Goal: Task Accomplishment & Management: Use online tool/utility

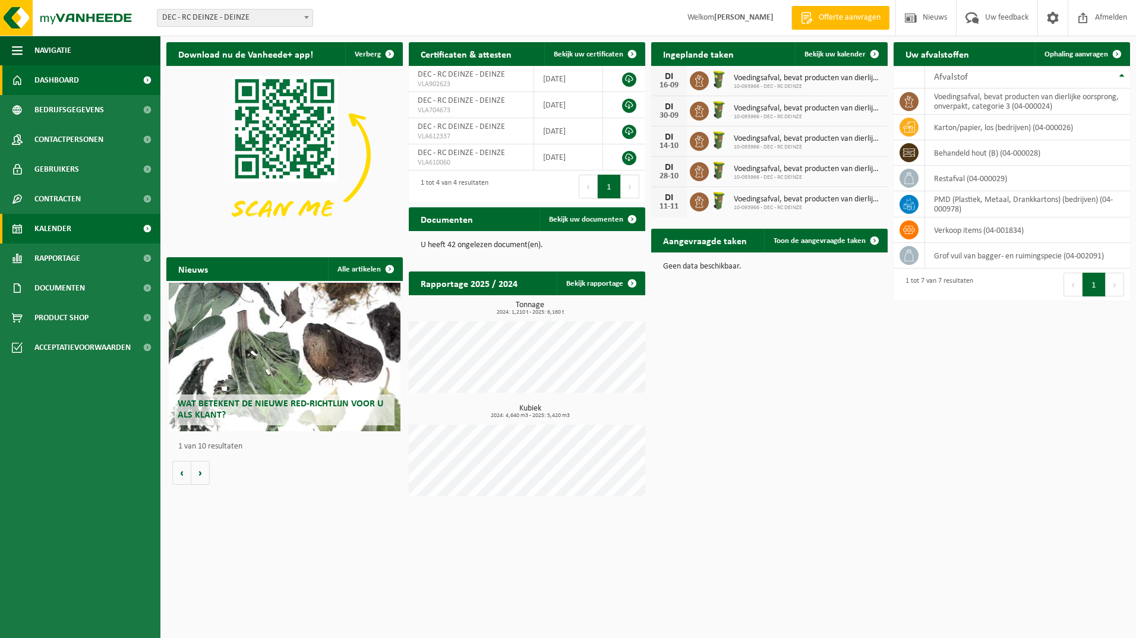
click at [63, 225] on span "Kalender" at bounding box center [52, 229] width 37 height 30
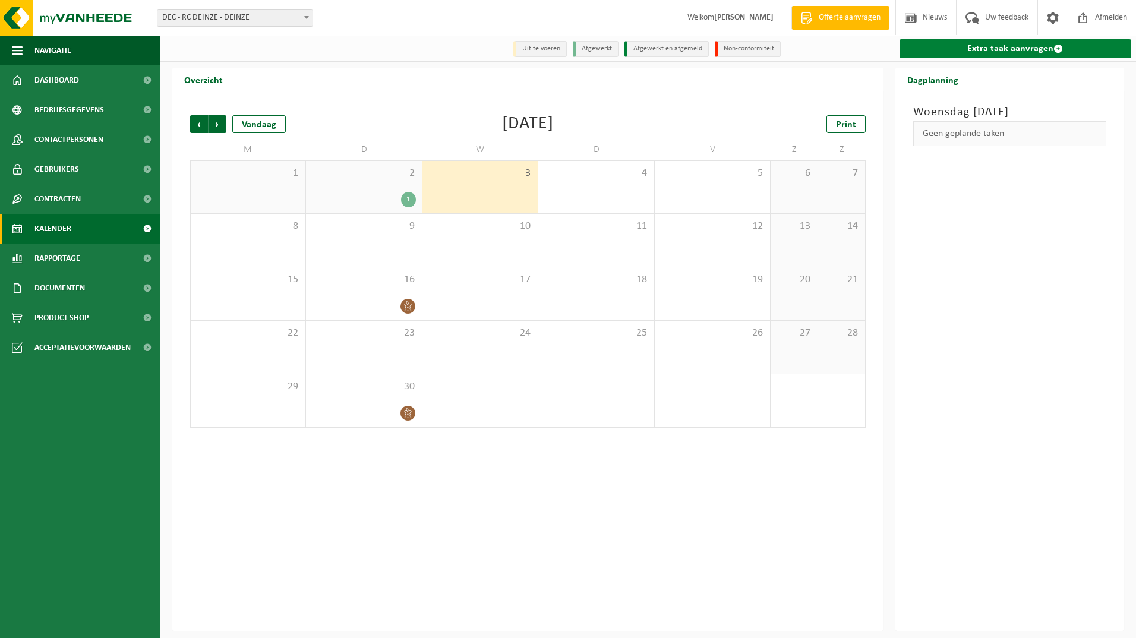
click at [978, 50] on link "Extra taak aanvragen" at bounding box center [1015, 48] width 232 height 19
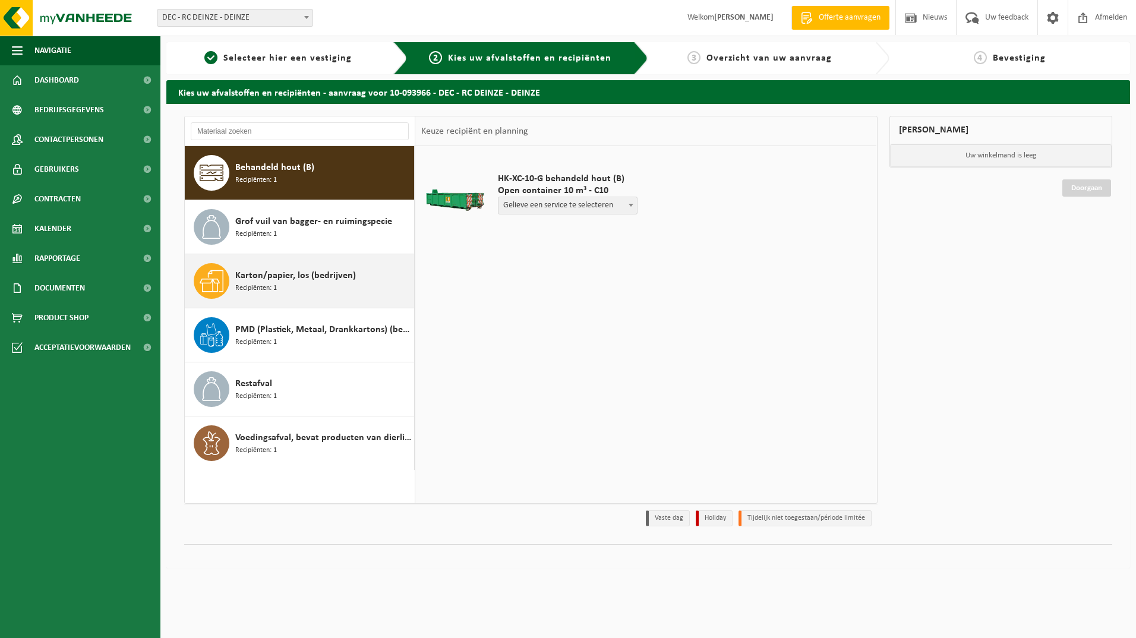
click at [254, 280] on span "Karton/papier, los (bedrijven)" at bounding box center [295, 275] width 121 height 14
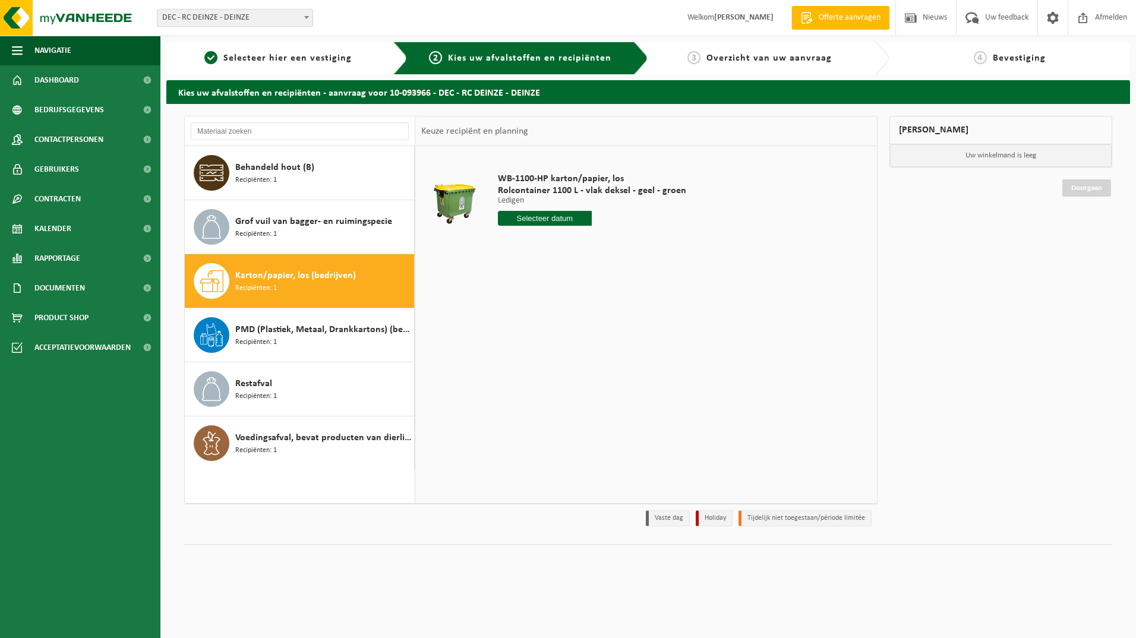
click at [561, 220] on input "text" at bounding box center [545, 218] width 94 height 15
click at [527, 299] on div "9" at bounding box center [529, 304] width 21 height 19
type input "Van 2025-09-09"
click at [530, 265] on button "In winkelmand" at bounding box center [531, 263] width 65 height 19
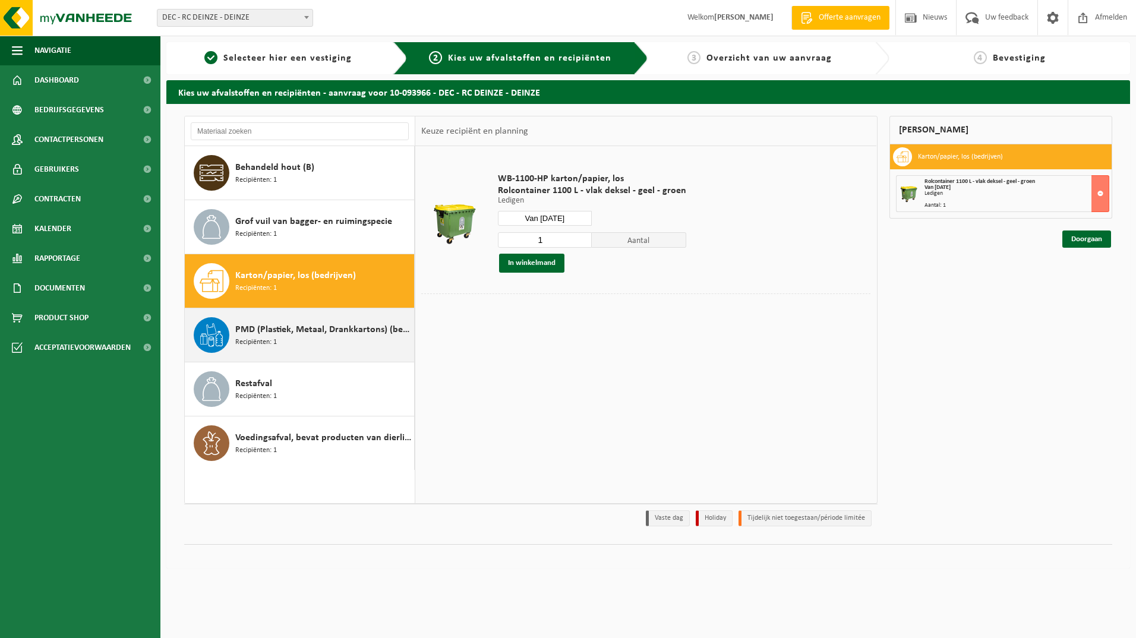
click at [289, 337] on div "PMD (Plastiek, Metaal, Drankkartons) (bedrijven) Recipiënten: 1" at bounding box center [323, 335] width 176 height 36
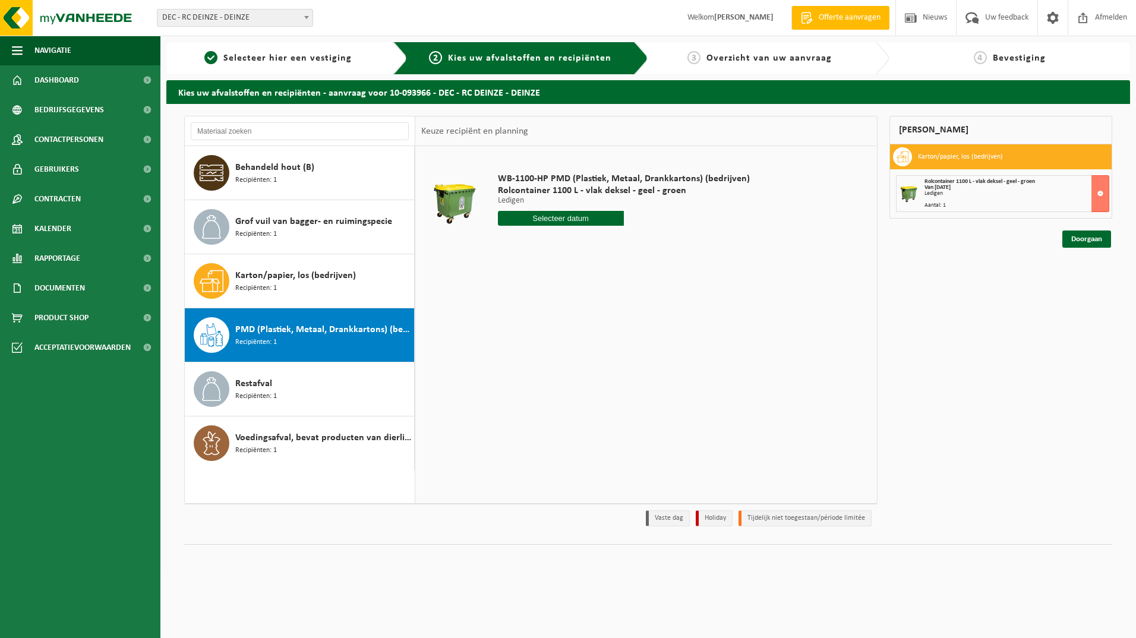
click at [560, 219] on input "text" at bounding box center [561, 218] width 126 height 15
click at [588, 292] on div "5" at bounding box center [592, 285] width 21 height 19
type input "Van 2025-09-05"
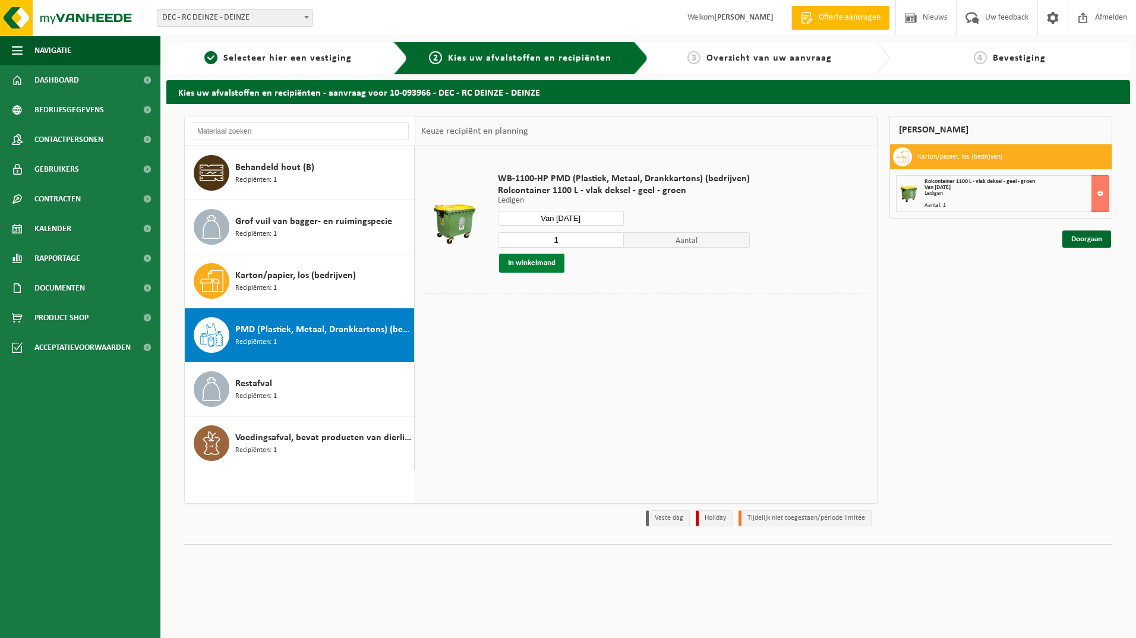
click at [526, 263] on button "In winkelmand" at bounding box center [531, 263] width 65 height 19
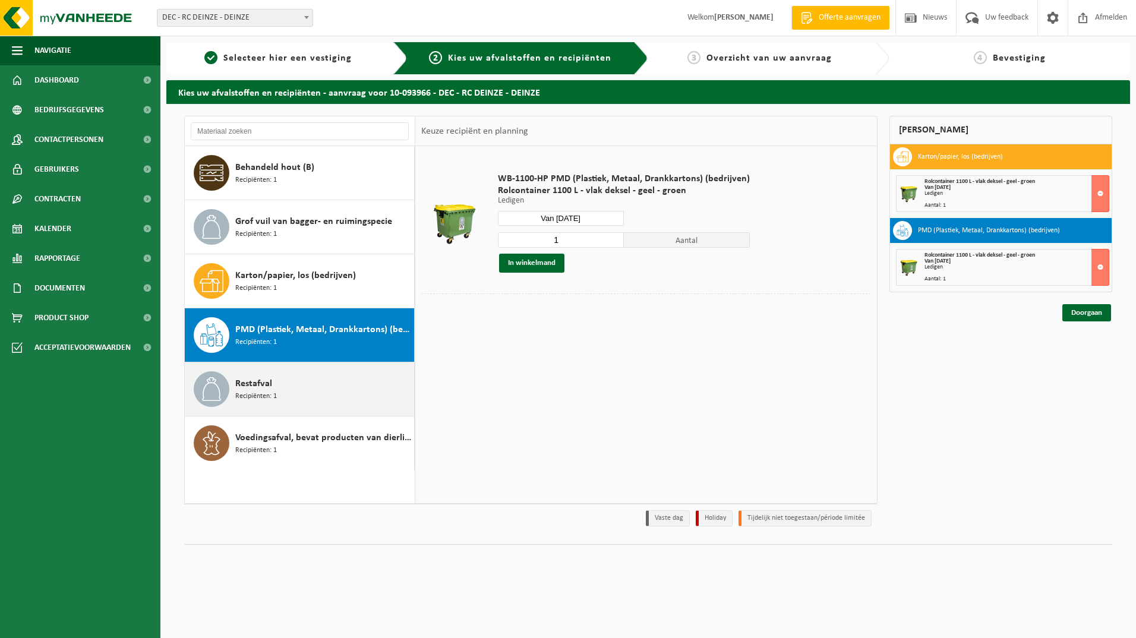
click at [229, 390] on span at bounding box center [212, 389] width 36 height 36
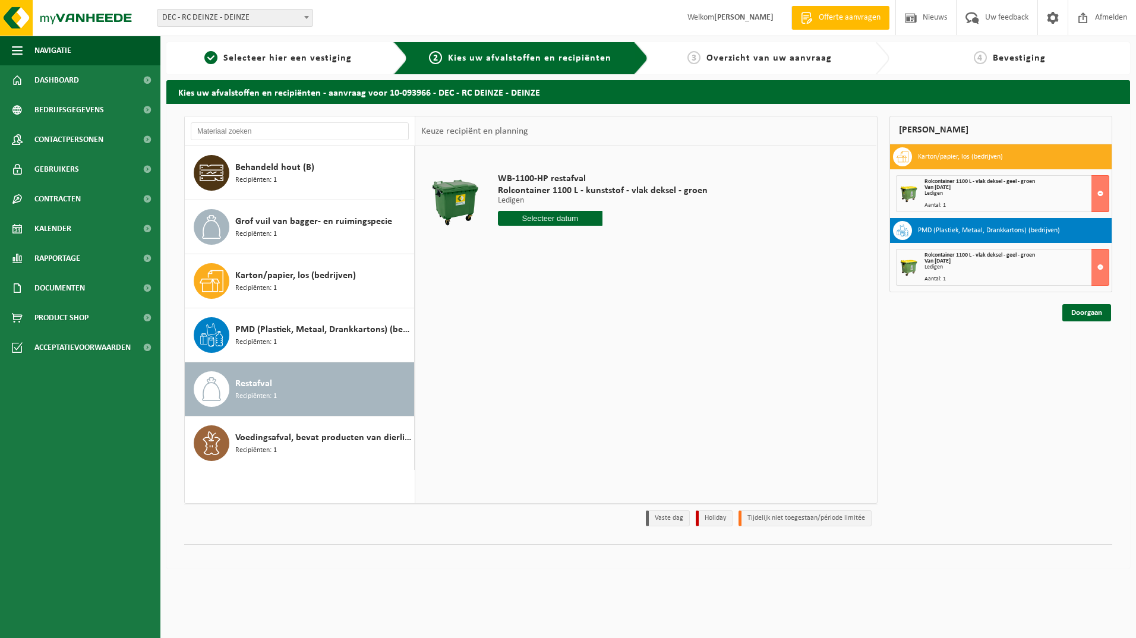
click at [544, 216] on input "text" at bounding box center [550, 218] width 105 height 15
click at [509, 304] on div "8" at bounding box center [508, 304] width 21 height 19
type input "Van 2025-09-08"
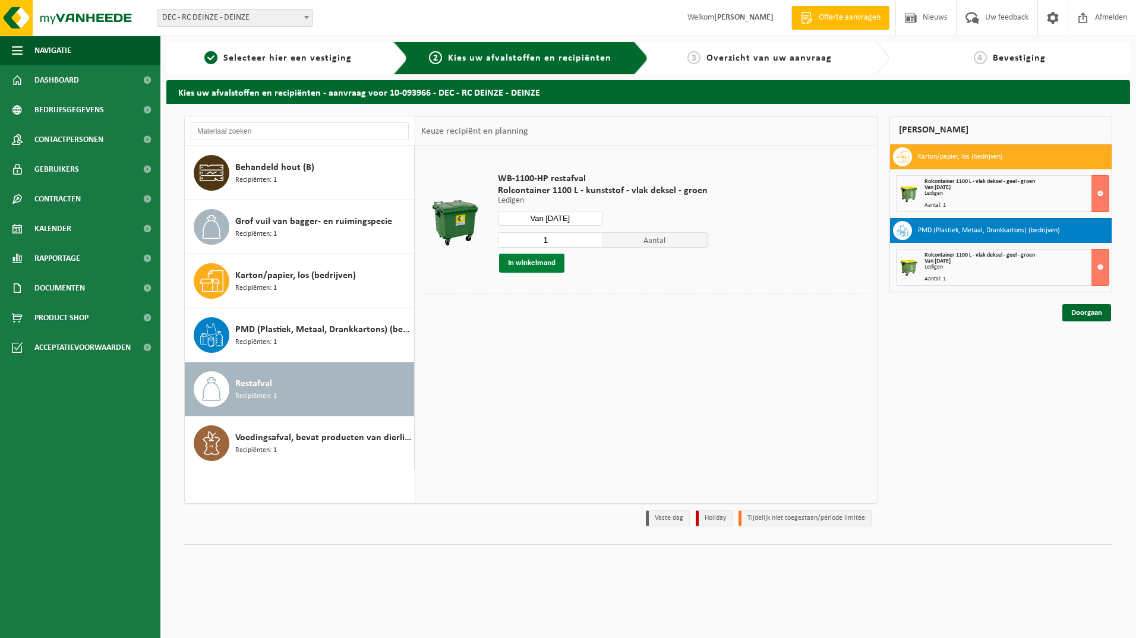
click at [539, 264] on button "In winkelmand" at bounding box center [531, 263] width 65 height 19
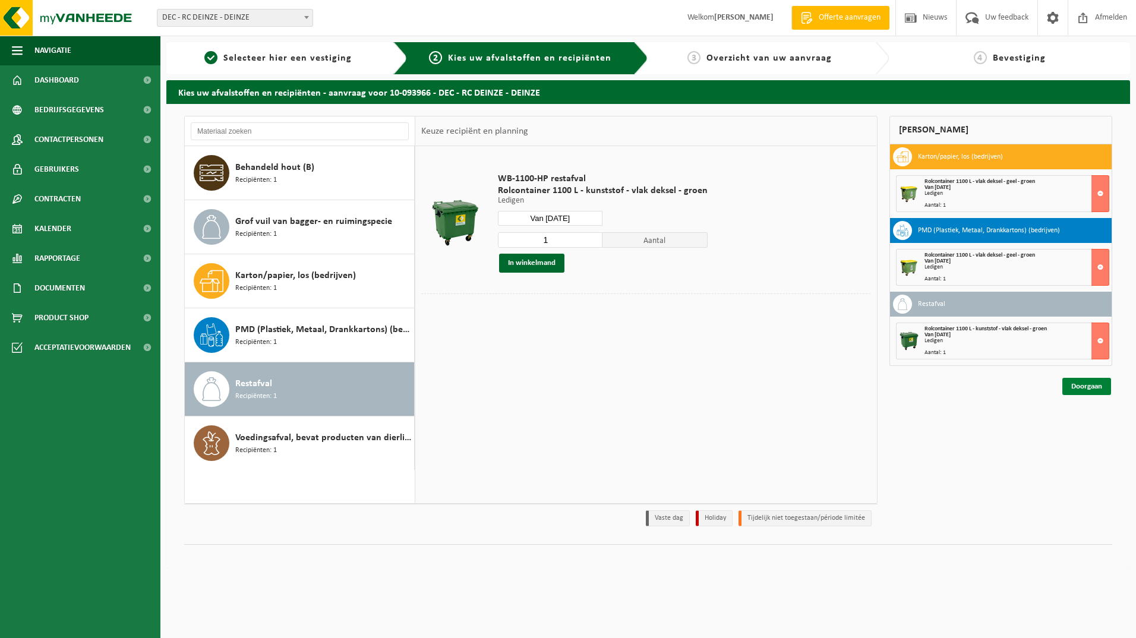
click at [1080, 384] on link "Doorgaan" at bounding box center [1086, 386] width 49 height 17
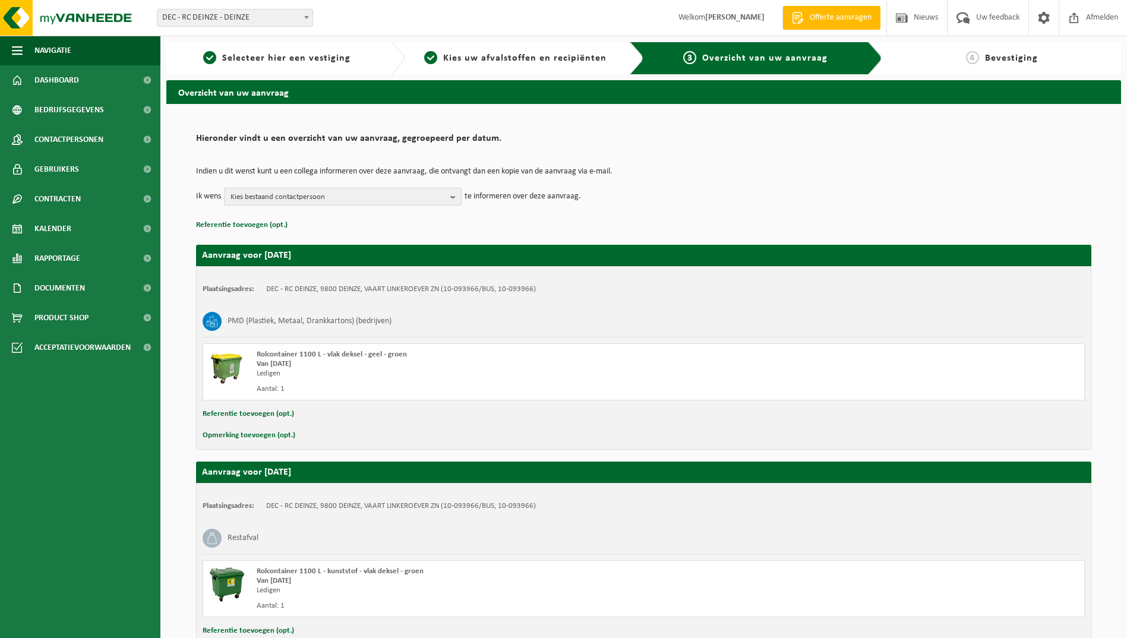
click at [453, 198] on b "button" at bounding box center [455, 196] width 11 height 17
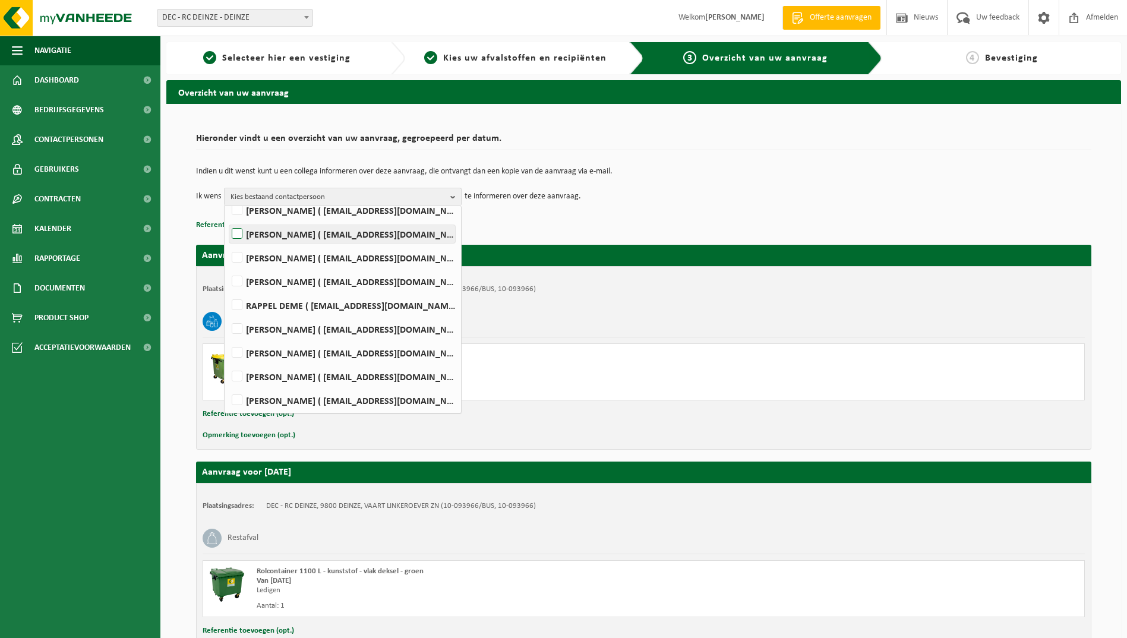
scroll to position [119, 0]
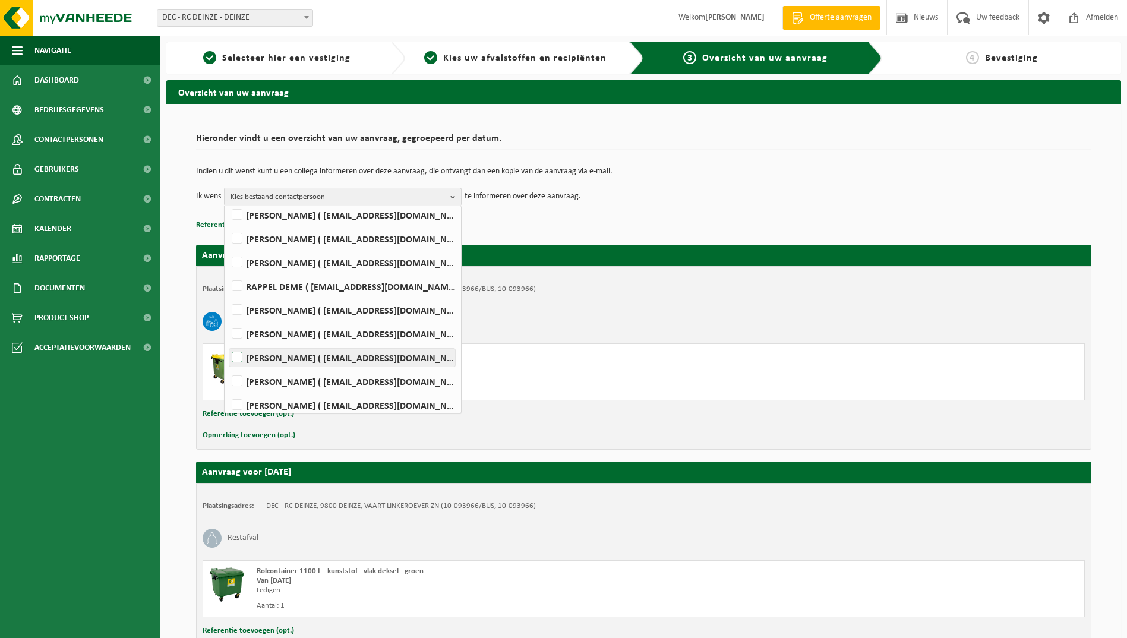
click at [239, 352] on label "KOEN GINTELENBERG ( gintelenberg.koen@deme-group.com )" at bounding box center [342, 358] width 226 height 18
click at [228, 343] on input "KOEN GINTELENBERG ( gintelenberg.koen@deme-group.com )" at bounding box center [227, 342] width 1 height 1
checkbox input "true"
click at [639, 207] on div "Indien u dit wenst kunt u een collega informeren over deze aanvraag, die ontvan…" at bounding box center [643, 187] width 895 height 62
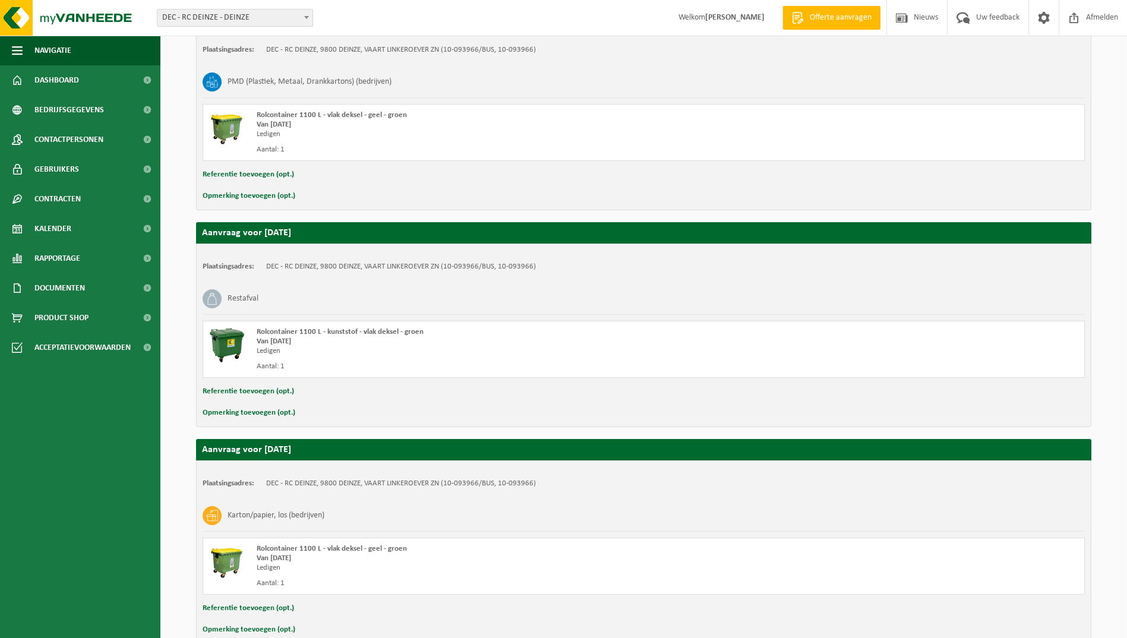
scroll to position [305, 0]
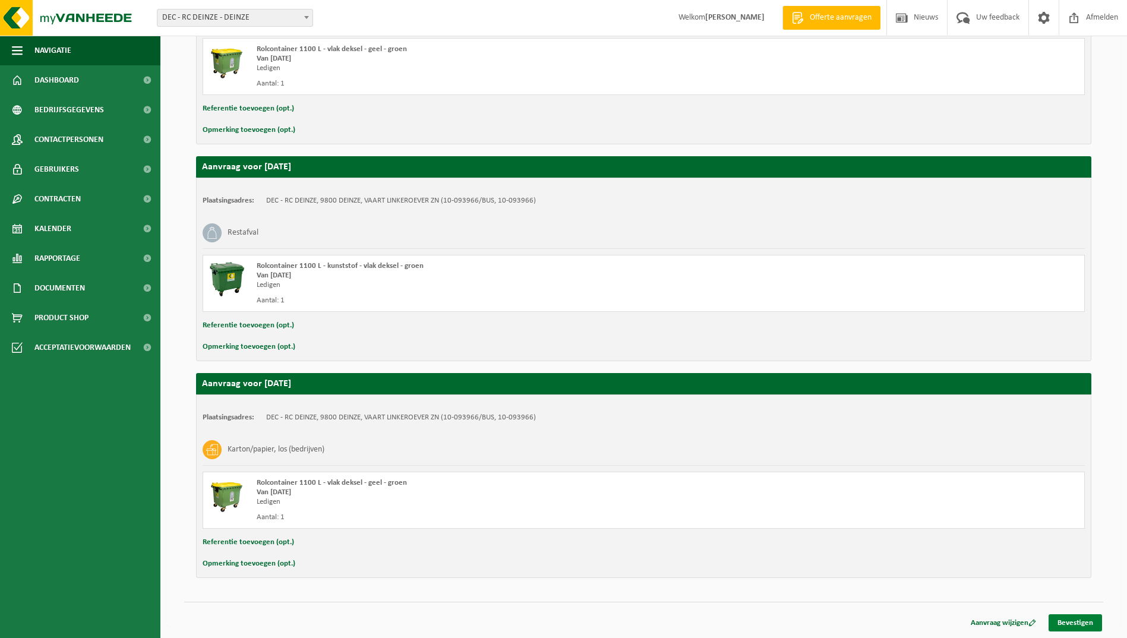
click at [1063, 620] on link "Bevestigen" at bounding box center [1074, 622] width 53 height 17
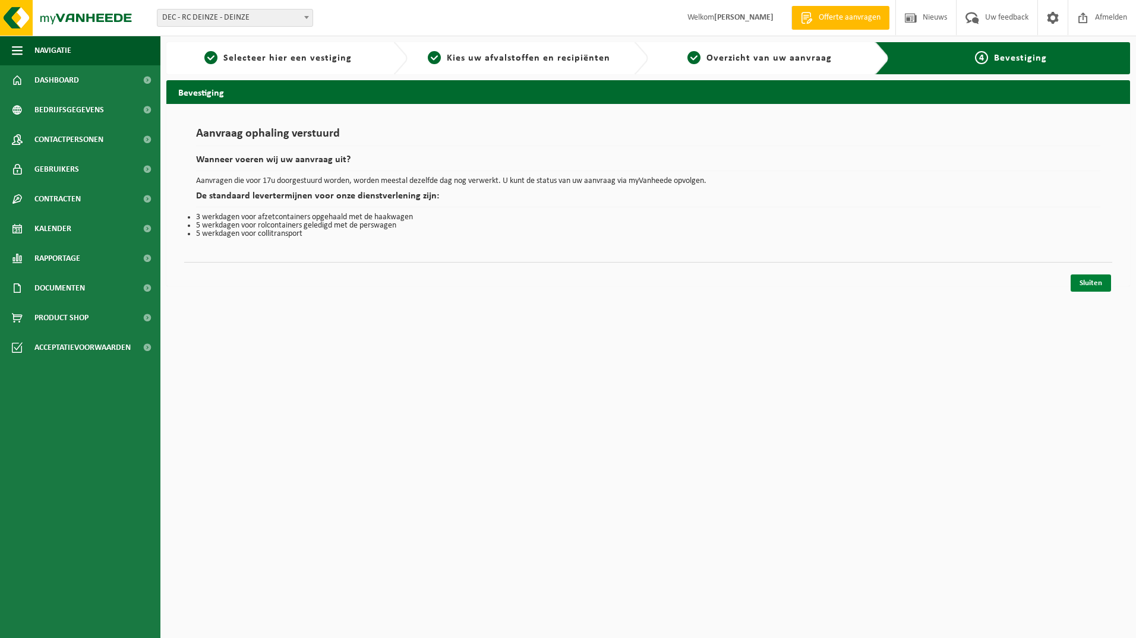
click at [1097, 278] on link "Sluiten" at bounding box center [1090, 282] width 40 height 17
